Goal: Task Accomplishment & Management: Use online tool/utility

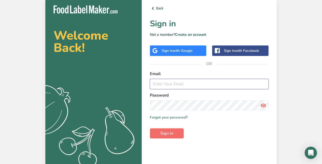
type input "[EMAIL_ADDRESS][DOMAIN_NAME]"
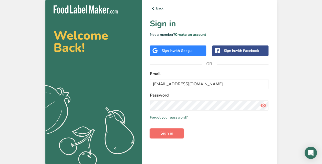
click at [170, 134] on span "Sign in" at bounding box center [166, 134] width 13 height 6
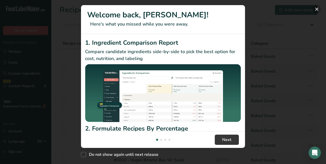
click at [315, 8] on button "New Features" at bounding box center [317, 9] width 8 height 8
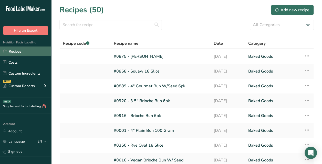
click at [16, 49] on link "Recipes" at bounding box center [25, 52] width 51 height 10
click at [137, 56] on link "#0875 - [PERSON_NAME]" at bounding box center [161, 56] width 94 height 11
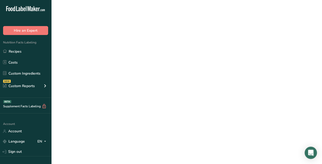
click at [137, 56] on link "#0875 - [PERSON_NAME]" at bounding box center [161, 56] width 94 height 11
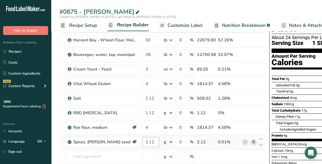
scroll to position [26, 0]
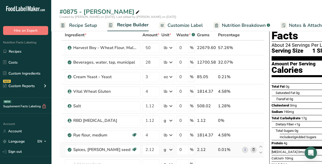
click at [172, 149] on icon at bounding box center [171, 150] width 6 height 9
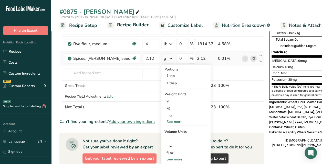
scroll to position [128, 0]
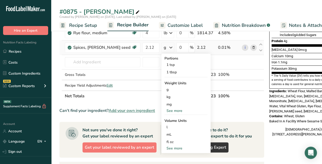
click at [176, 112] on div "See more" at bounding box center [185, 110] width 43 height 5
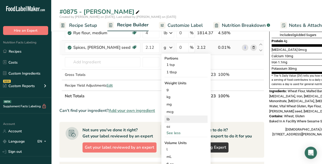
click at [169, 119] on div "lb" at bounding box center [185, 119] width 43 height 7
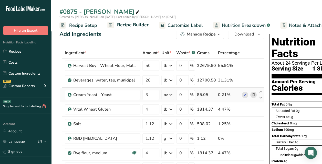
scroll to position [0, 0]
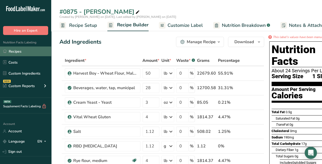
click at [9, 49] on link "Recipes" at bounding box center [25, 52] width 51 height 10
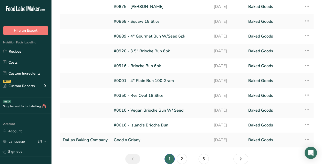
scroll to position [51, 0]
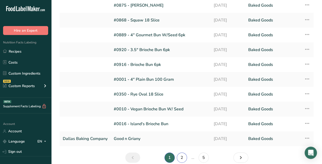
click at [181, 159] on link "2" at bounding box center [182, 158] width 10 height 10
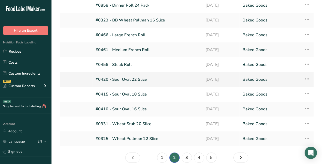
click at [134, 81] on link "#0420 - Sour Oval 22 Slice" at bounding box center [148, 79] width 104 height 11
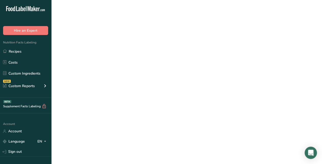
click at [134, 81] on link "#0420 - Sour Oval 22 Slice" at bounding box center [148, 79] width 104 height 11
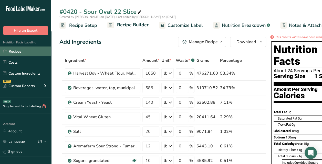
click at [17, 50] on link "Recipes" at bounding box center [25, 52] width 51 height 10
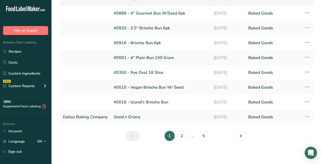
scroll to position [74, 0]
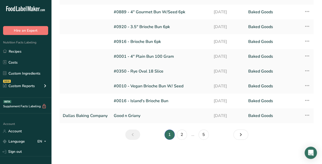
click at [146, 71] on link "#0350 - Rye Oval 18 Slice" at bounding box center [161, 71] width 94 height 11
